Goal: Check status

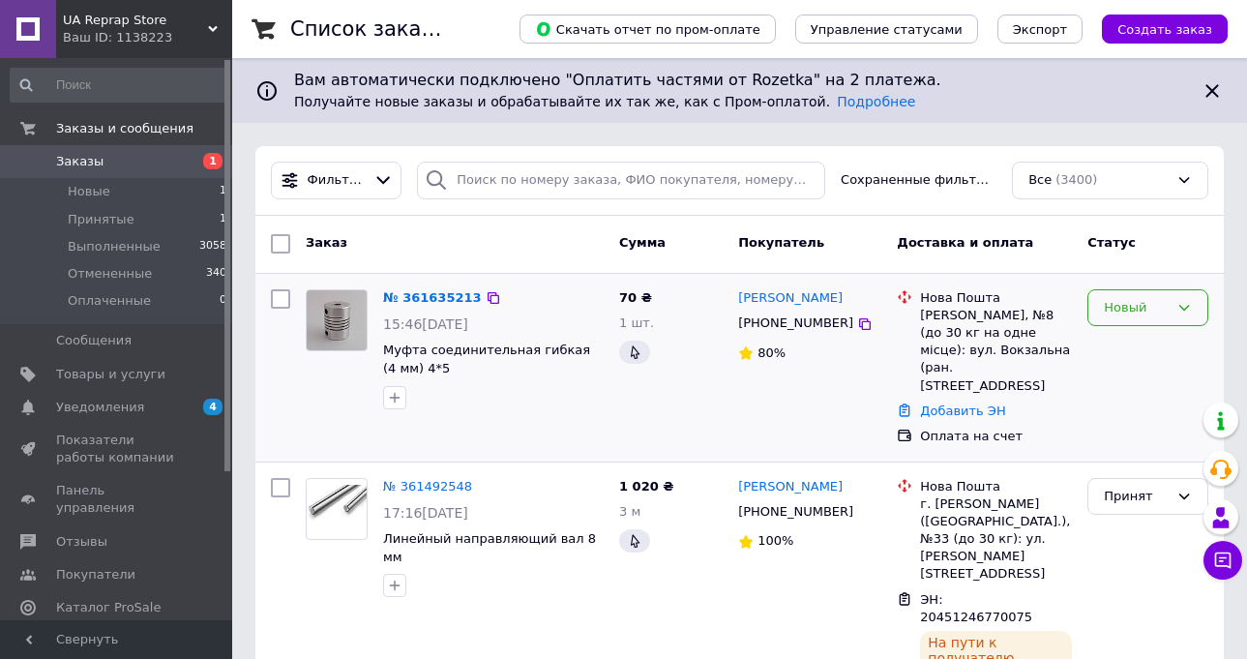
click at [1186, 305] on icon at bounding box center [1184, 307] width 15 height 15
click at [1159, 341] on li "Принят" at bounding box center [1148, 348] width 119 height 36
